Goal: Task Accomplishment & Management: Manage account settings

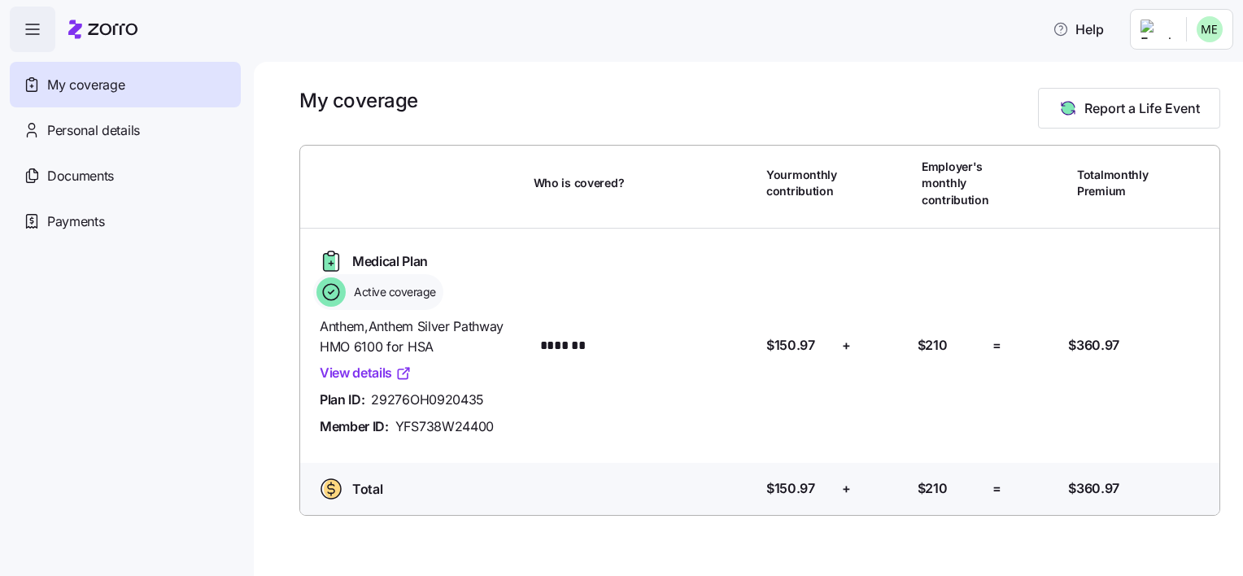
click at [413, 130] on div at bounding box center [759, 137] width 921 height 16
click at [120, 220] on div "Payments" at bounding box center [125, 222] width 231 height 46
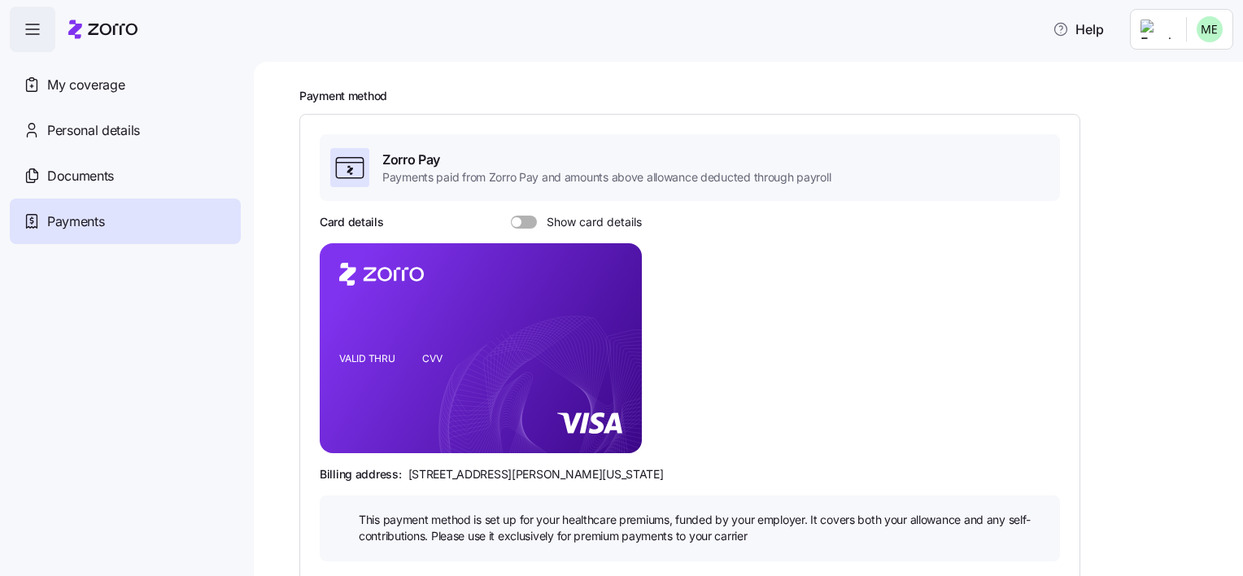
scroll to position [81, 0]
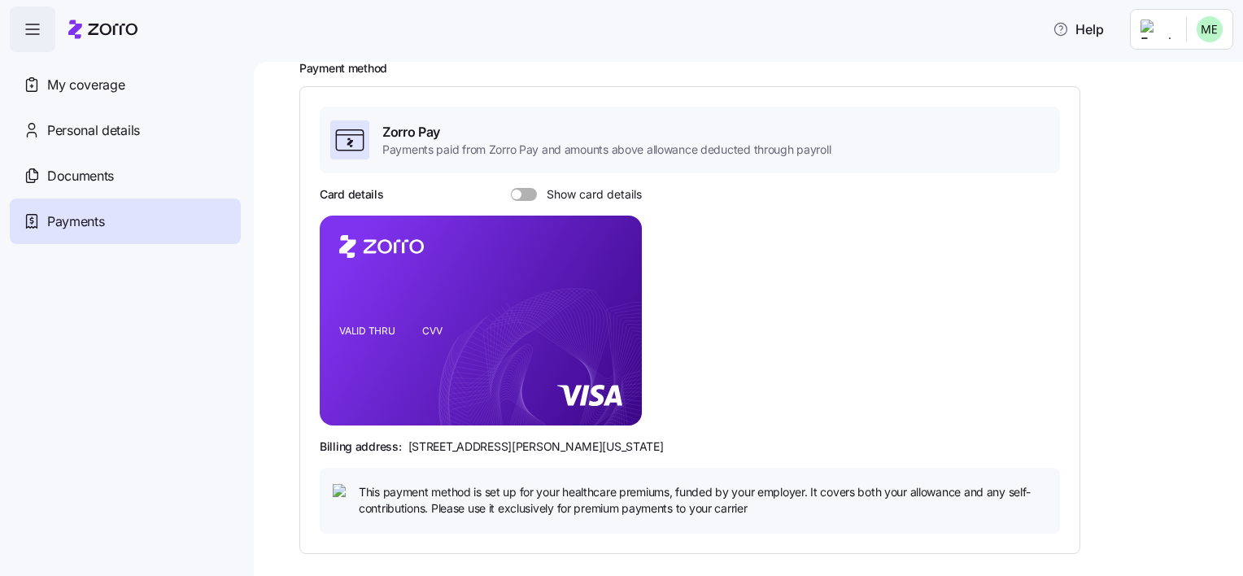
click at [521, 194] on span at bounding box center [529, 194] width 16 height 13
click at [511, 188] on input "Show card details" at bounding box center [511, 188] width 0 height 0
click at [521, 194] on span at bounding box center [519, 194] width 16 height 13
click at [511, 188] on input "Show card details" at bounding box center [511, 188] width 0 height 0
click at [858, 268] on div "Card details Show card details VALID THRU CVV Billing address: [STREET_ADDRESS]…" at bounding box center [690, 359] width 740 height 347
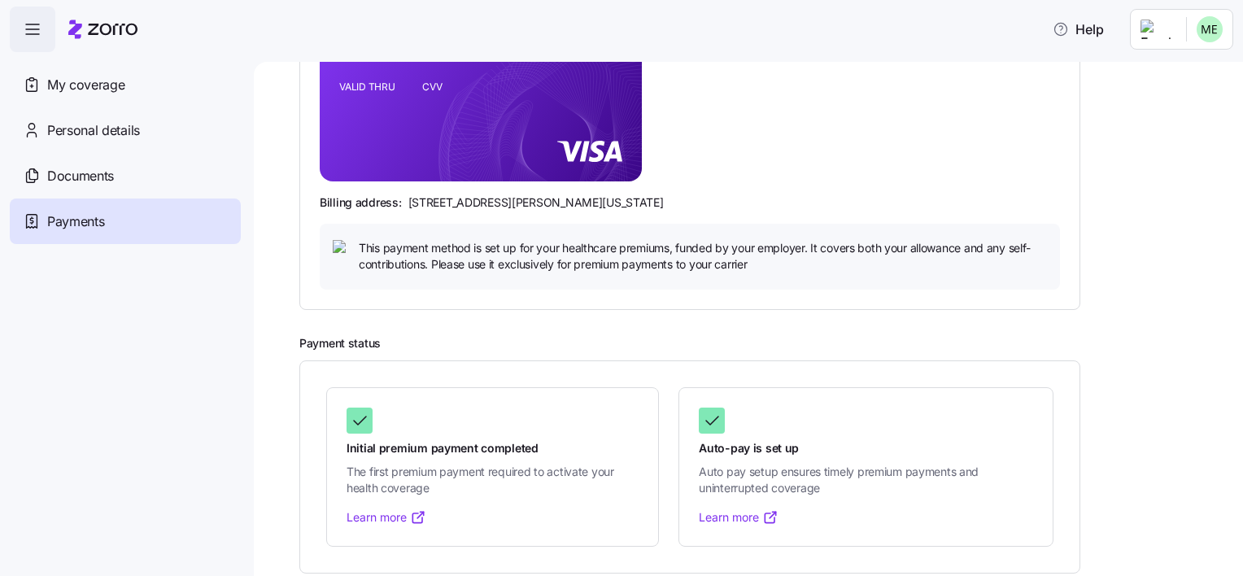
scroll to position [0, 0]
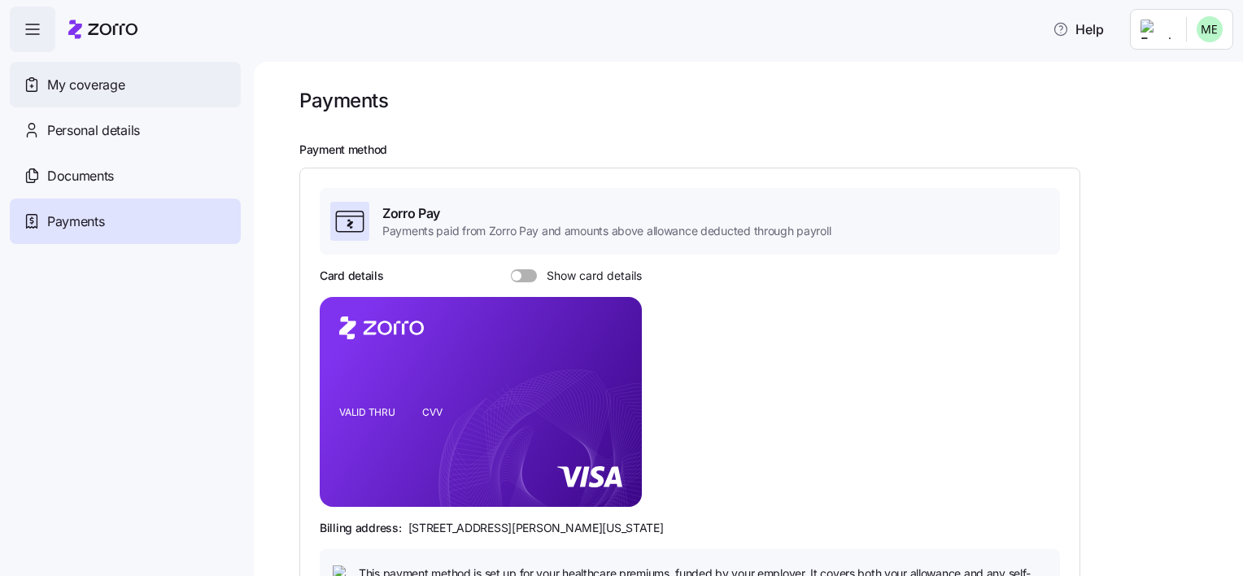
click at [81, 104] on div "My coverage" at bounding box center [125, 85] width 231 height 46
